Goal: Information Seeking & Learning: Learn about a topic

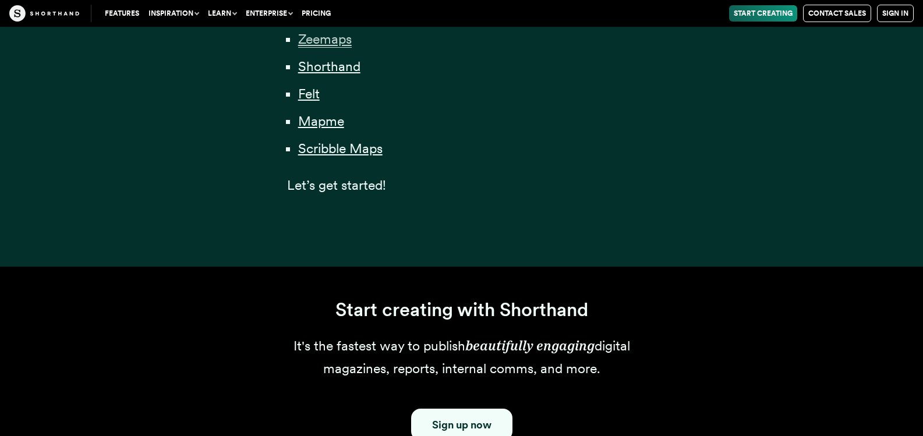
scroll to position [1223, 0]
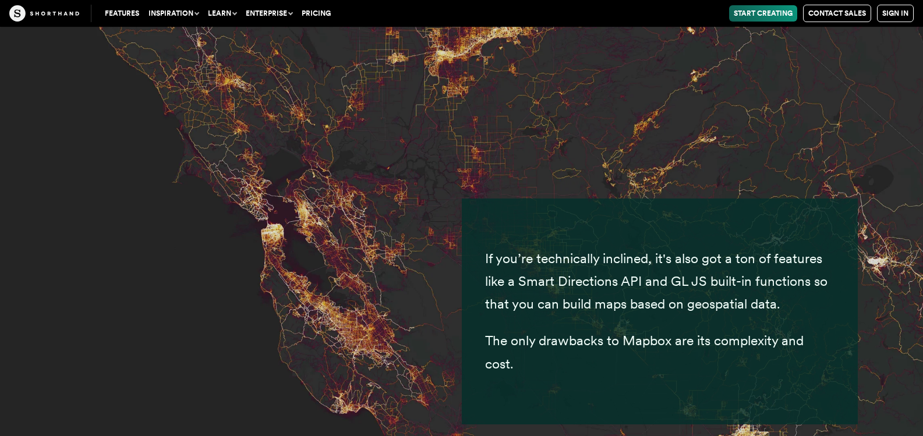
scroll to position [4916, 0]
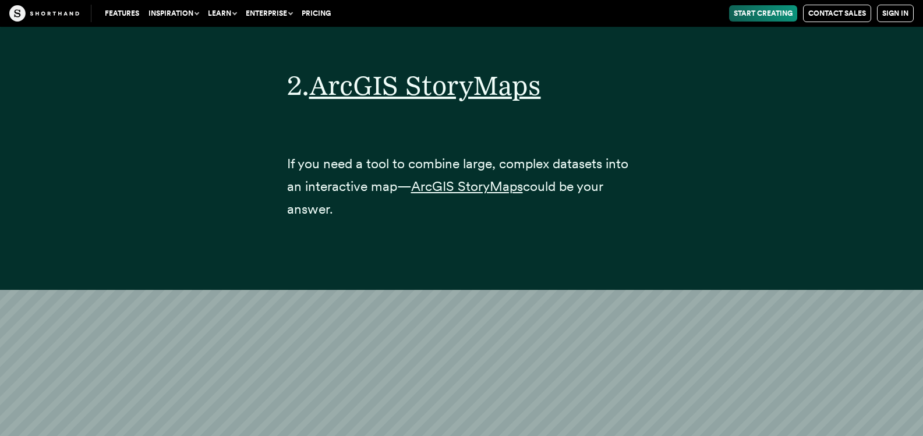
scroll to position [6772, 0]
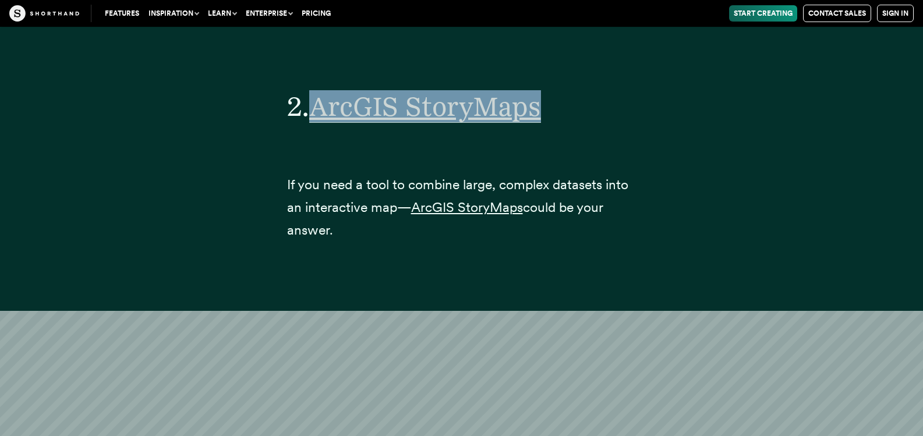
drag, startPoint x: 314, startPoint y: 78, endPoint x: 543, endPoint y: 84, distance: 228.4
click at [543, 90] on h2 "2. ArcGIS StoryMaps" at bounding box center [461, 106] width 349 height 32
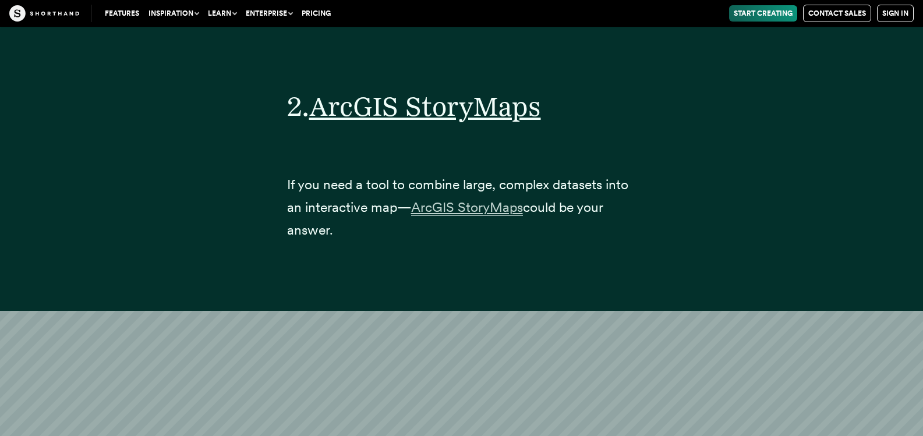
click at [412, 183] on p "If you need a tool to combine large, complex datasets into an interactive map— …" at bounding box center [461, 208] width 349 height 68
drag, startPoint x: 412, startPoint y: 183, endPoint x: 384, endPoint y: 260, distance: 82.1
click at [384, 263] on div "2. ArcGIS StoryMaps If you need a tool to combine large, complex datasets into …" at bounding box center [462, 167] width 396 height 288
